Goal: Transaction & Acquisition: Purchase product/service

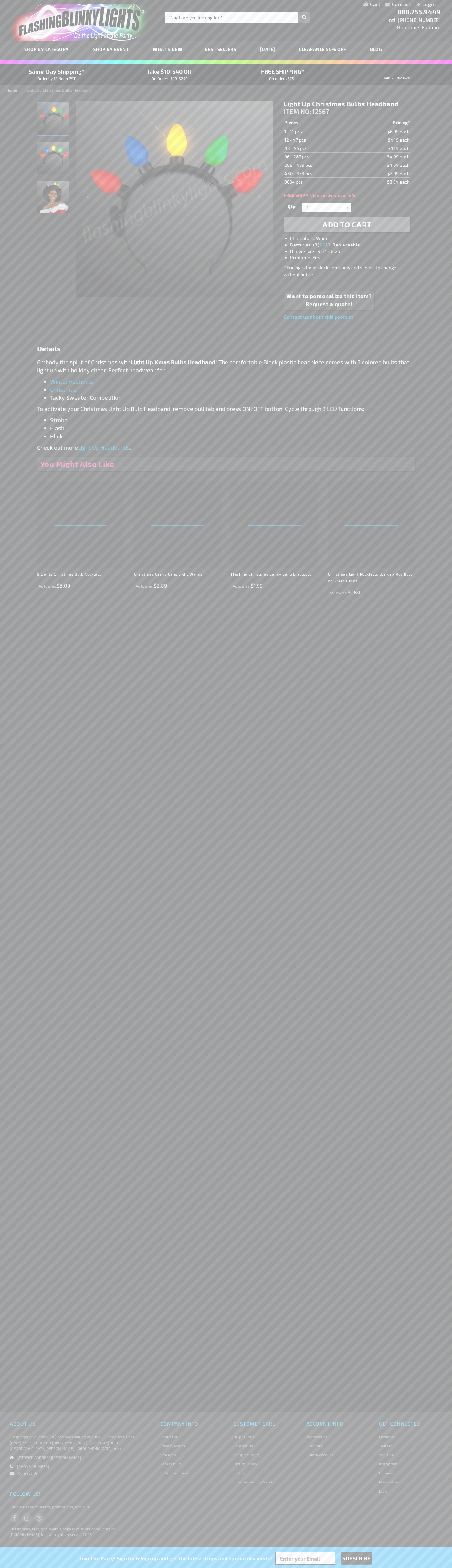
click at [347, 225] on span "Add to Cart" at bounding box center [347, 224] width 49 height 9
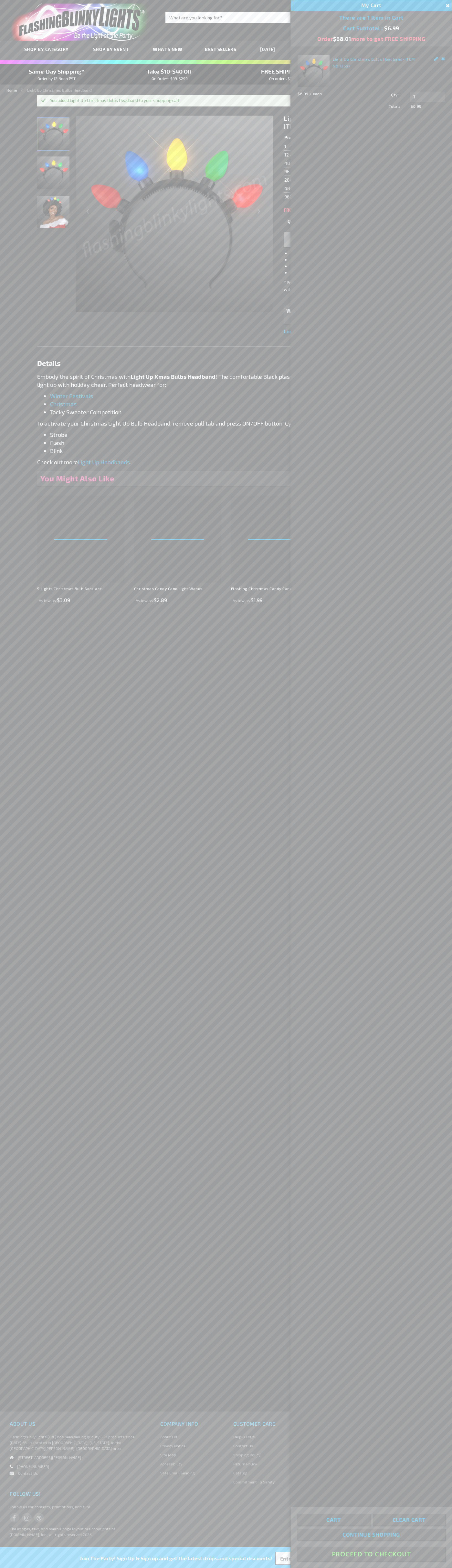
click at [371, 1554] on button "Proceed To Checkout" at bounding box center [371, 1554] width 148 height 15
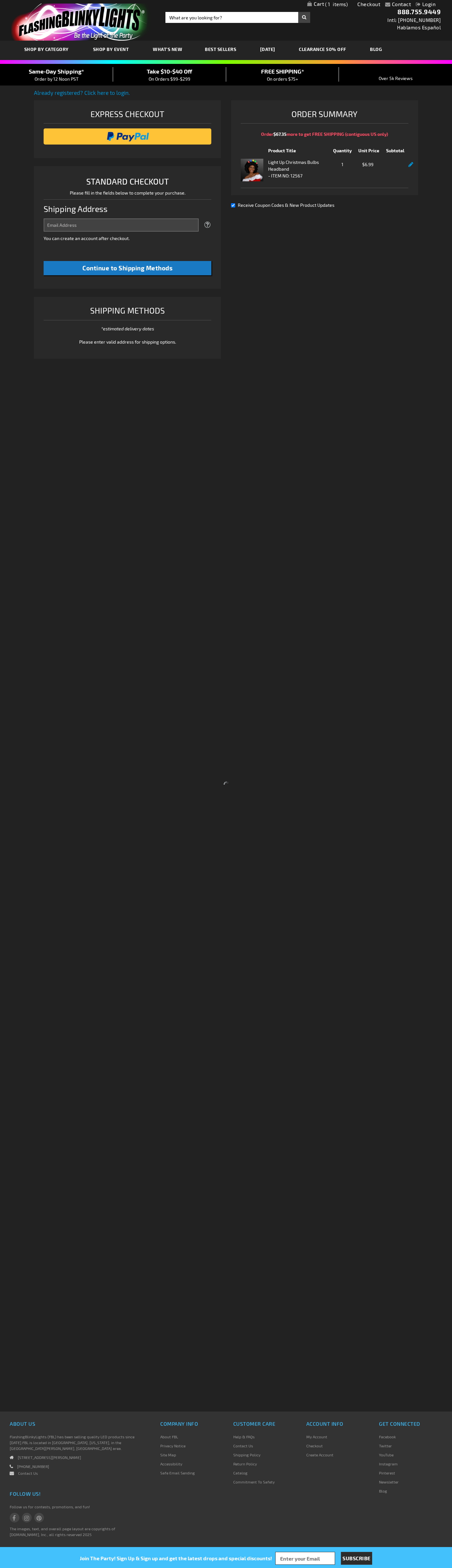
select select "US"
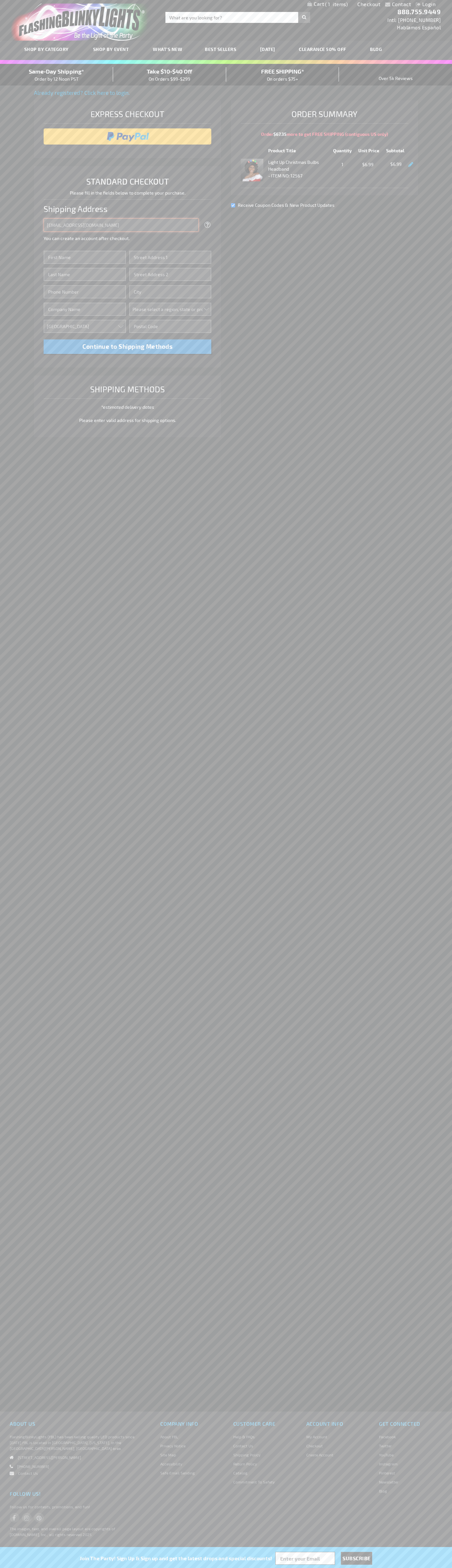
type input "[EMAIL_ADDRESS][DOMAIN_NAME]"
type input "[PERSON_NAME]"
type input "[STREET_ADDRESS]"
type input "First floor"
type input "mountain view"
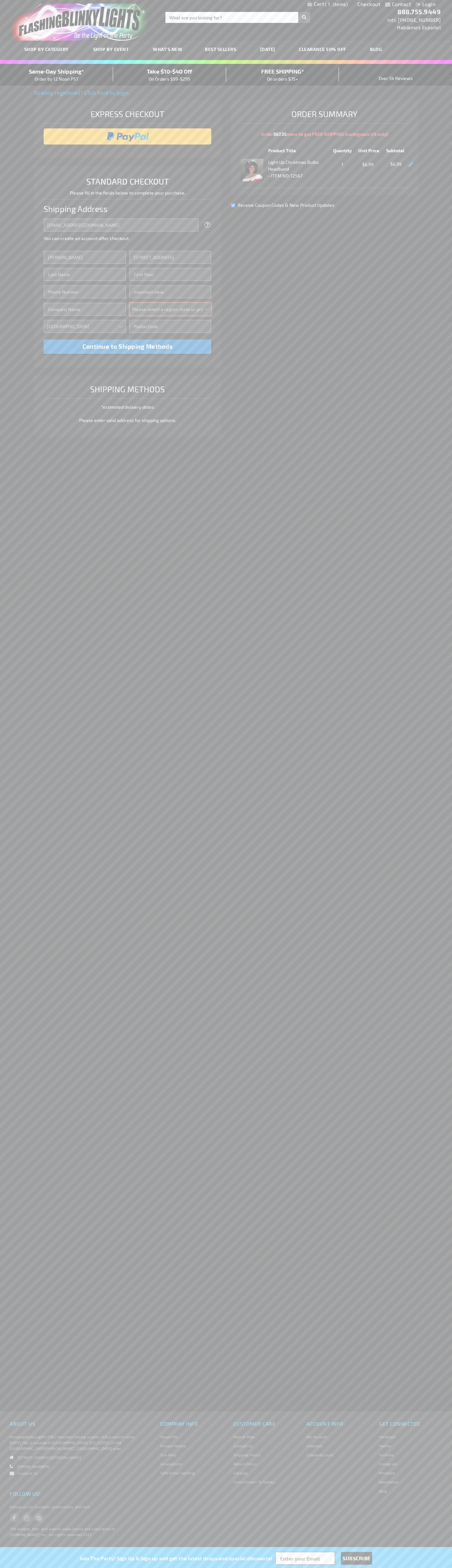
select select "12"
type input "94043"
type input "[PERSON_NAME]"
type input "6502530000"
type input "[PERSON_NAME]"
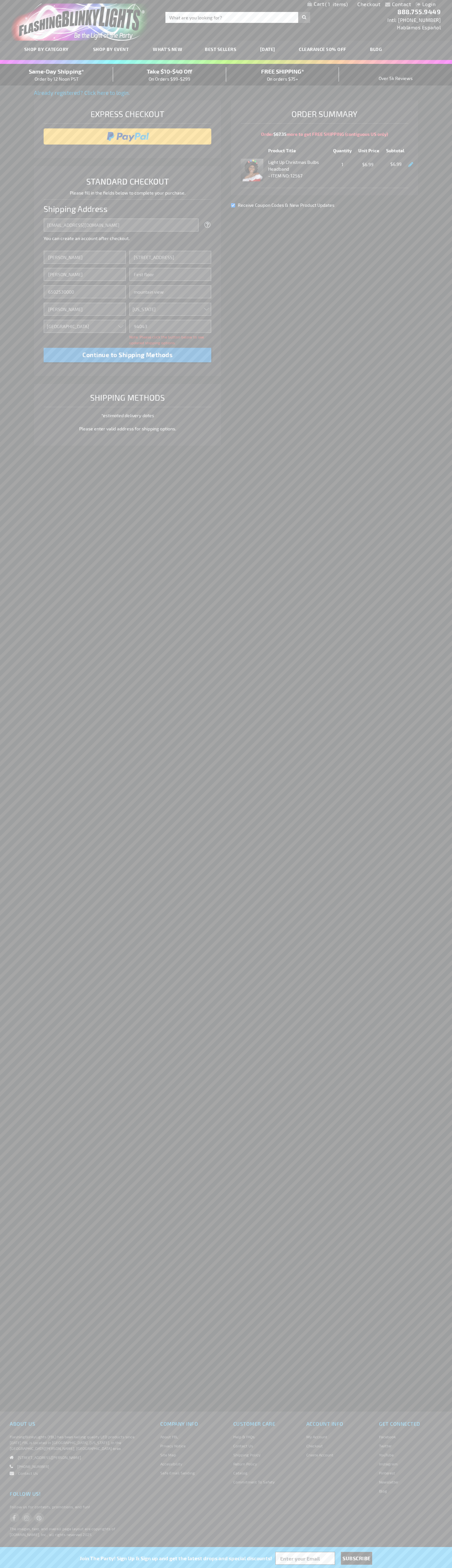
click at [57, 75] on div "Same-Day Shipping* Order by 12 Noon PST" at bounding box center [57, 74] width 113 height 15
click at [127, 136] on input "image" at bounding box center [127, 136] width 161 height 13
